Goal: Task Accomplishment & Management: Manage account settings

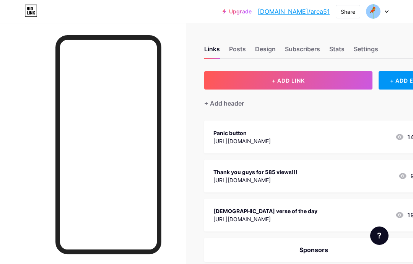
click at [339, 49] on div "Stats" at bounding box center [336, 51] width 15 height 14
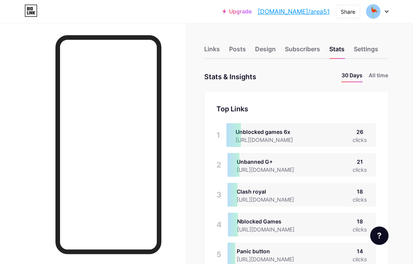
click at [387, 80] on li "All time" at bounding box center [379, 76] width 20 height 11
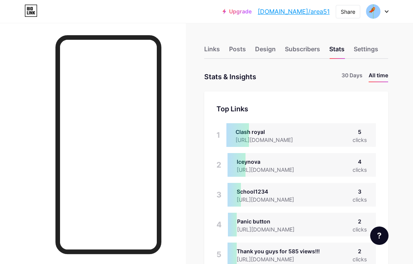
scroll to position [264, 413]
click at [345, 81] on li "30 Days" at bounding box center [352, 76] width 21 height 11
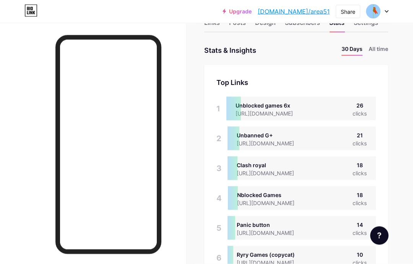
click at [377, 46] on li "All time" at bounding box center [379, 50] width 20 height 11
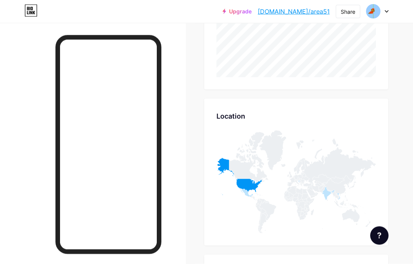
scroll to position [825, 0]
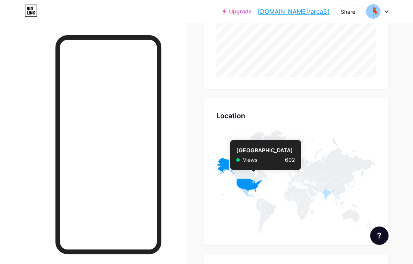
click at [253, 186] on icon at bounding box center [240, 176] width 46 height 37
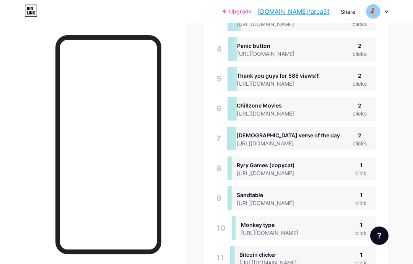
scroll to position [0, 0]
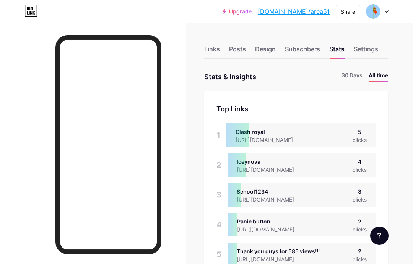
click at [215, 55] on div "Links" at bounding box center [212, 51] width 16 height 14
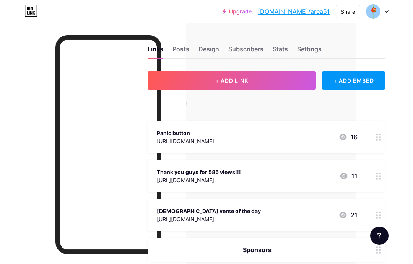
scroll to position [0, 56]
click at [382, 173] on div at bounding box center [379, 176] width 13 height 33
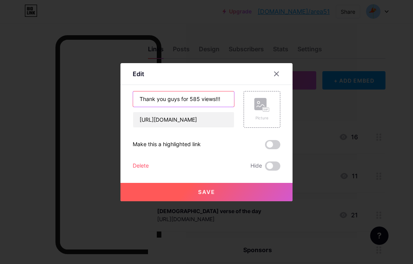
click at [199, 107] on input "Thank you guys for 585 views!!!" at bounding box center [183, 98] width 101 height 15
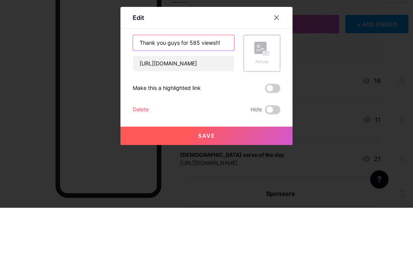
click at [195, 91] on input "Thank you guys for 585 views!!!" at bounding box center [183, 98] width 101 height 15
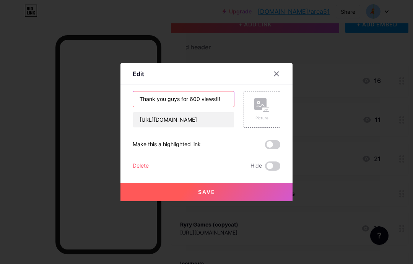
type input "Thank you guys for 600 views!!!"
click at [265, 200] on button "Save" at bounding box center [207, 192] width 172 height 18
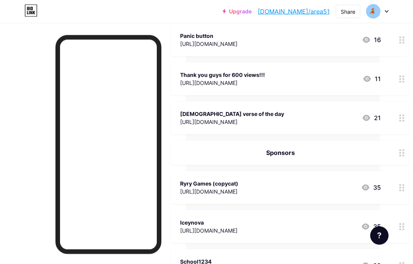
scroll to position [92, 33]
